Goal: Information Seeking & Learning: Learn about a topic

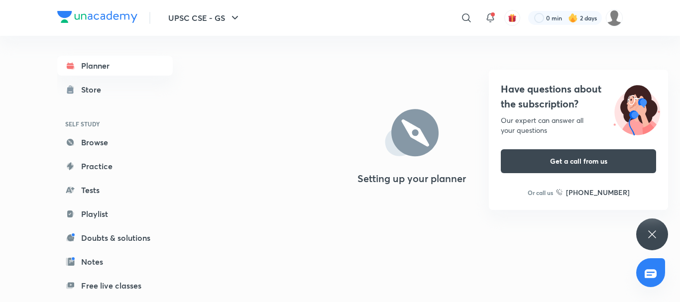
click at [649, 233] on icon at bounding box center [652, 234] width 12 height 12
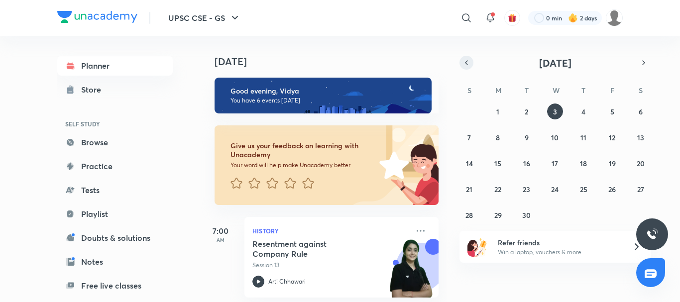
click at [467, 56] on button "button" at bounding box center [466, 63] width 14 height 14
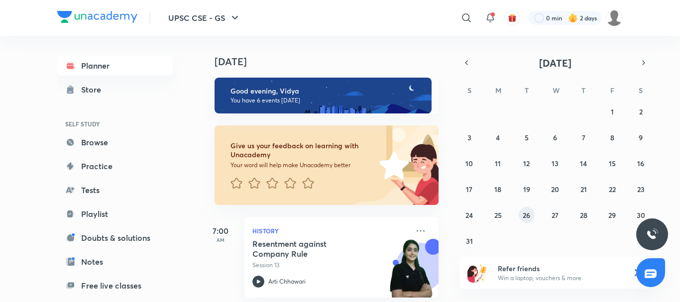
click at [527, 215] on abbr "26" at bounding box center [526, 215] width 7 height 9
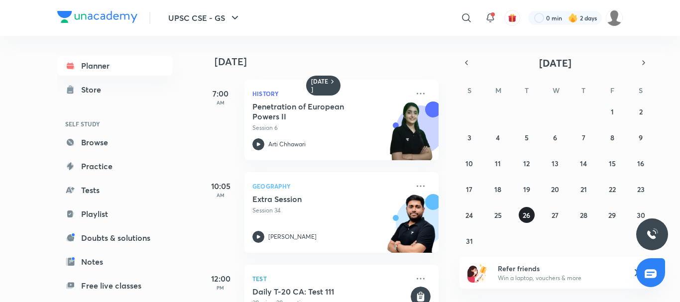
click at [519, 207] on button "26" at bounding box center [527, 215] width 16 height 16
click at [498, 212] on abbr "25" at bounding box center [497, 215] width 7 height 9
click at [524, 217] on abbr "26" at bounding box center [526, 215] width 7 height 9
click at [294, 119] on h5 "Penetration of European Powers II" at bounding box center [314, 112] width 124 height 20
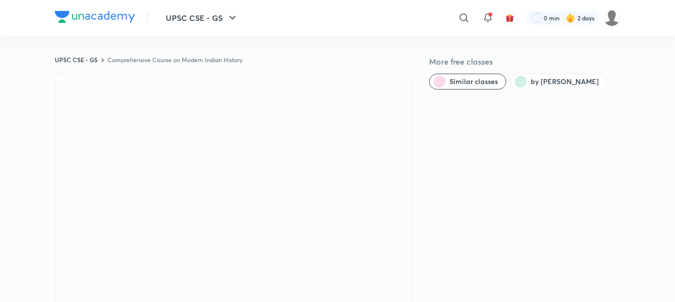
scroll to position [264, 0]
